Goal: Check status: Check status

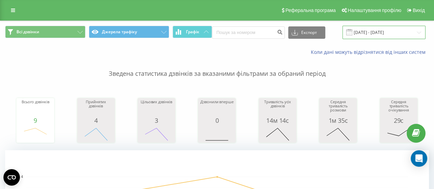
click at [380, 29] on input "[DATE] - [DATE]" at bounding box center [383, 32] width 83 height 13
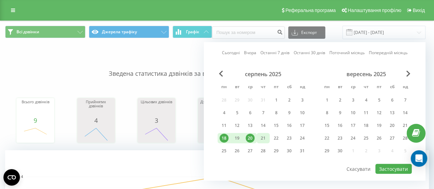
click at [258, 138] on div "21" at bounding box center [262, 138] width 13 height 10
drag, startPoint x: 384, startPoint y: 167, endPoint x: 374, endPoint y: 164, distance: 10.6
click at [382, 166] on button "Застосувати" at bounding box center [393, 169] width 36 height 10
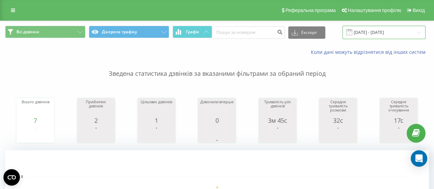
click at [381, 36] on input "[DATE] - [DATE]" at bounding box center [383, 32] width 83 height 13
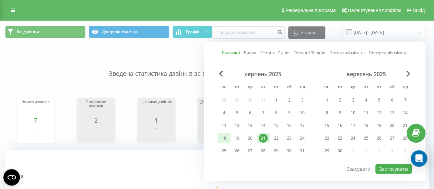
click at [225, 138] on div "18" at bounding box center [223, 138] width 9 height 9
drag, startPoint x: 260, startPoint y: 137, endPoint x: 280, endPoint y: 149, distance: 22.6
click at [261, 137] on div "21" at bounding box center [262, 138] width 9 height 9
click at [398, 167] on button "Застосувати" at bounding box center [393, 169] width 36 height 10
type input "[DATE] - [DATE]"
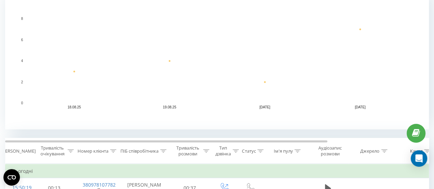
scroll to position [55, 0]
